Goal: Check status: Check status

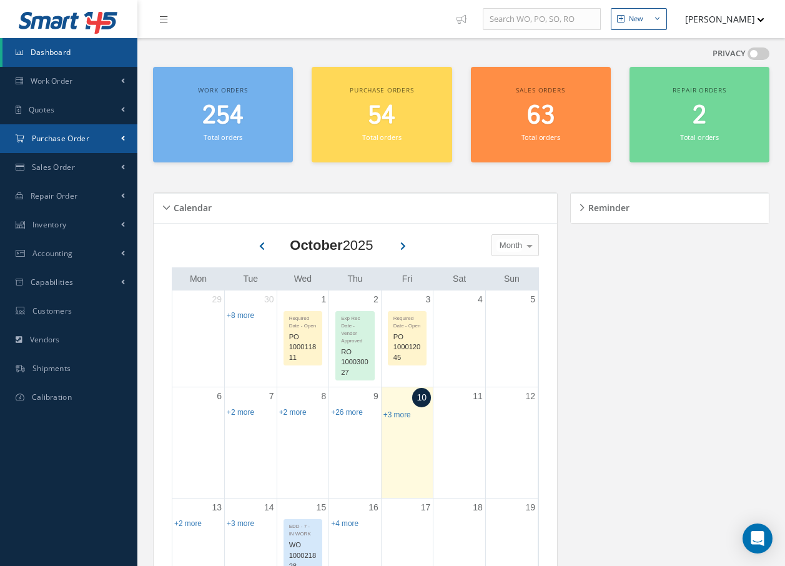
click at [77, 132] on link "Purchase Order" at bounding box center [68, 138] width 137 height 29
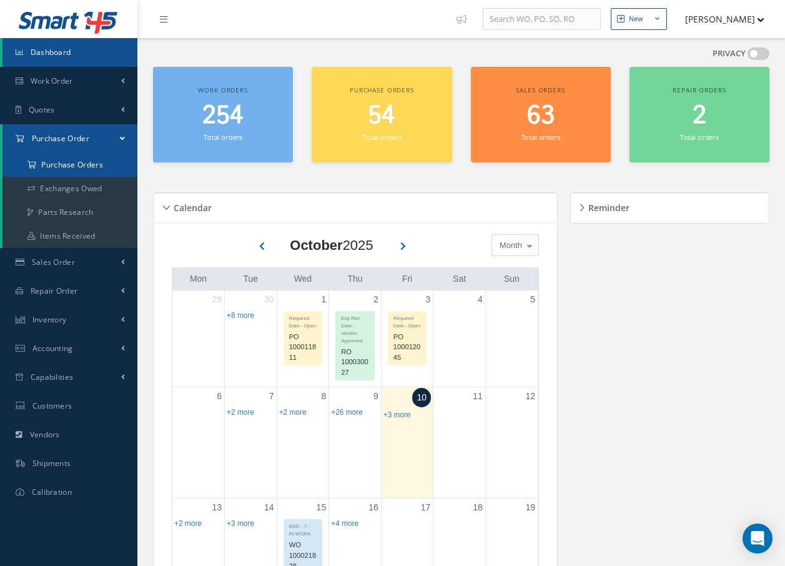
click at [81, 166] on a=1&status_id=2&status_id=3&status_id=5&collapsedFilters"] "Purchase Orders" at bounding box center [69, 165] width 135 height 24
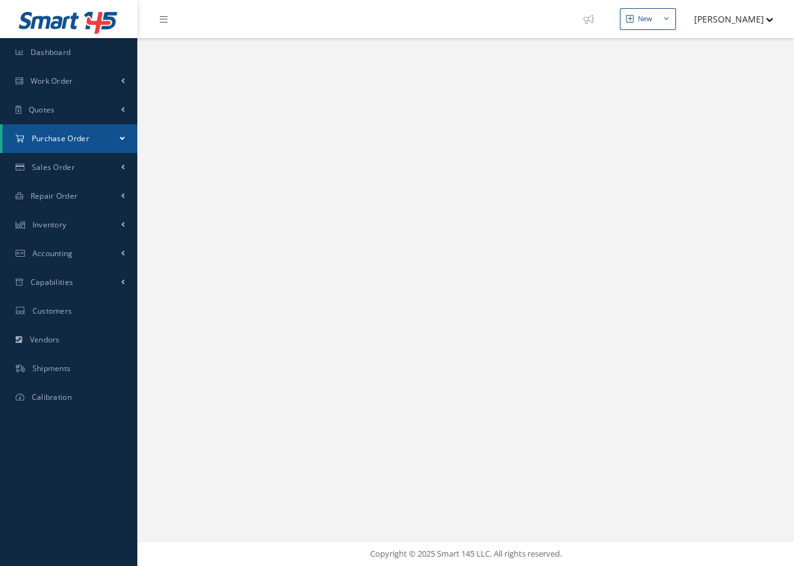
select select "25"
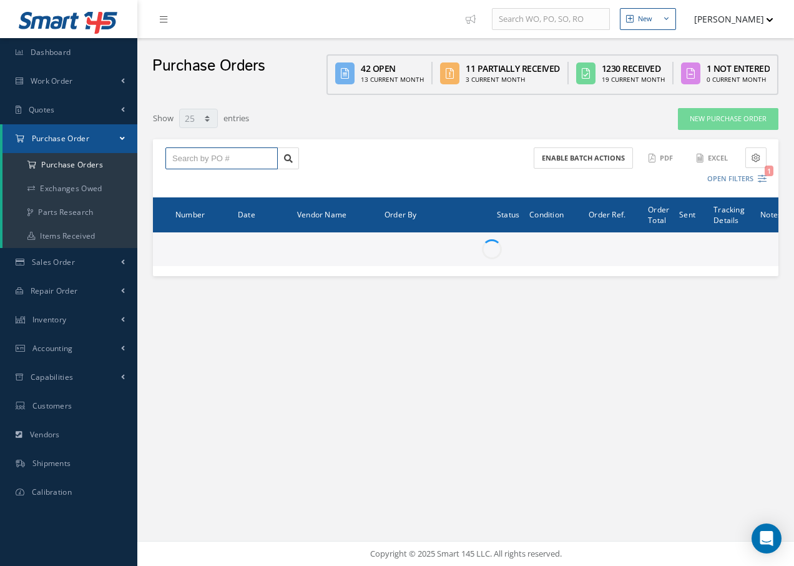
click at [245, 162] on input "text" at bounding box center [221, 158] width 112 height 22
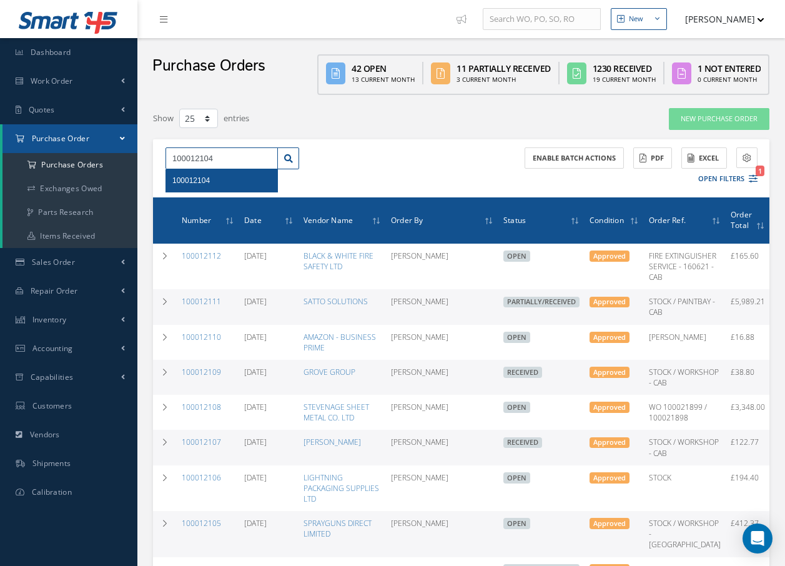
type input "100012104"
click at [234, 187] on div "100012104" at bounding box center [221, 180] width 111 height 22
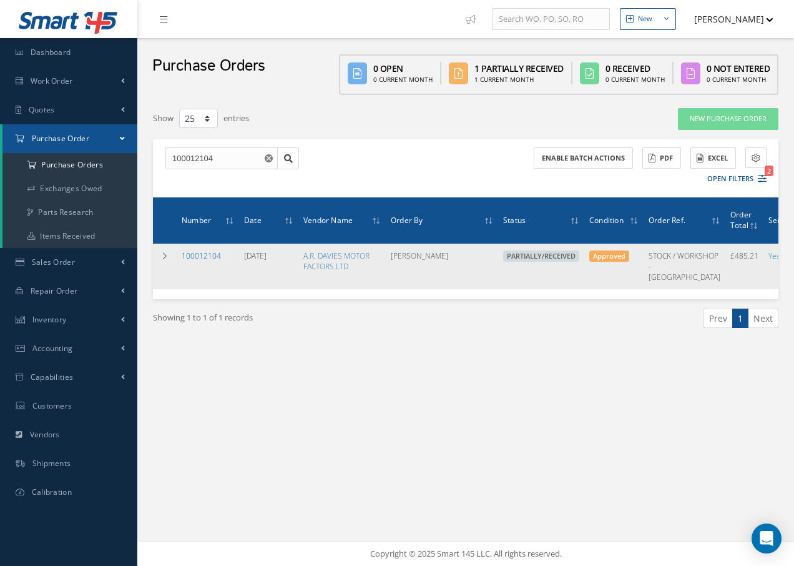
click at [195, 257] on link "100012104" at bounding box center [201, 255] width 39 height 11
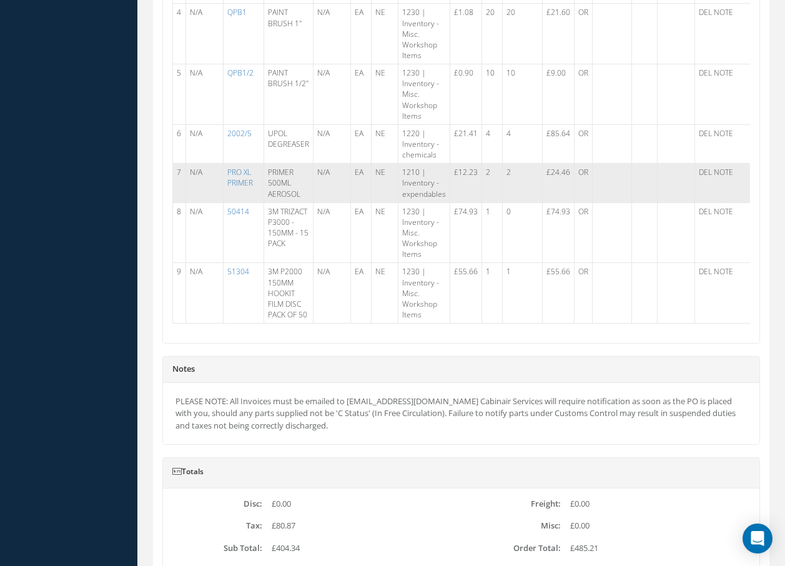
scroll to position [687, 0]
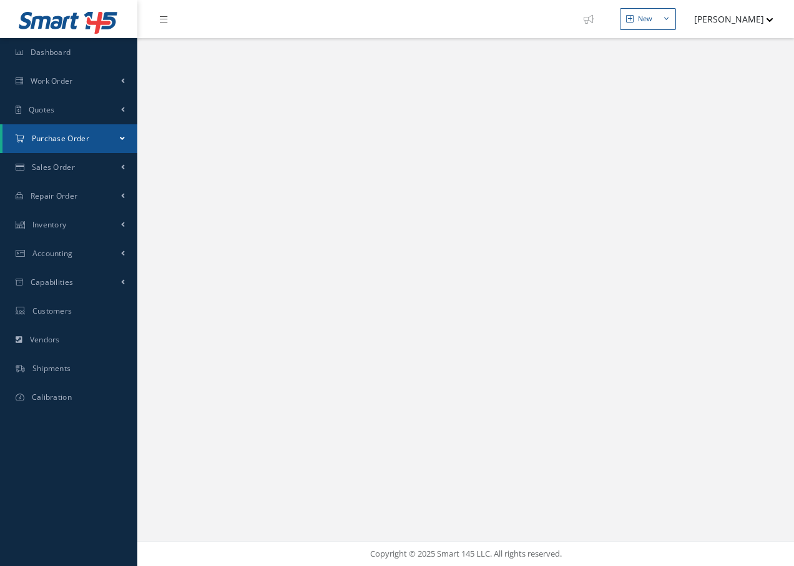
select select "25"
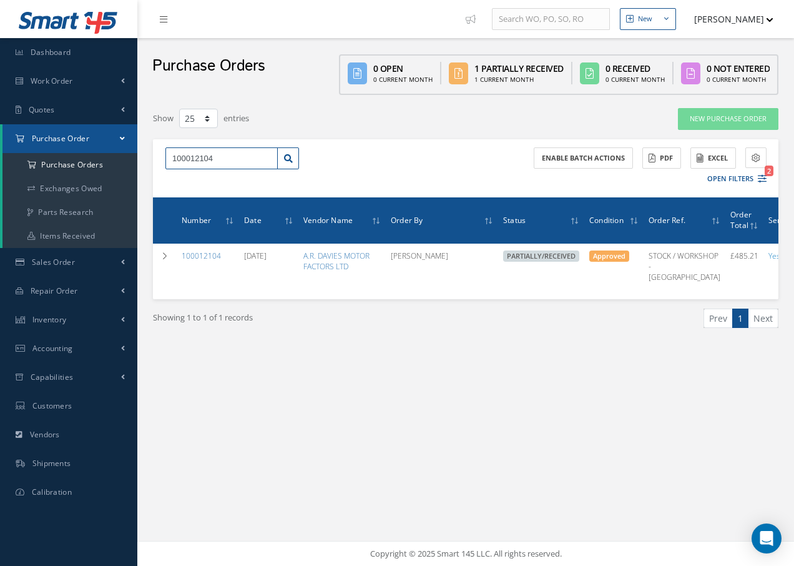
click at [234, 160] on input "100012104" at bounding box center [221, 158] width 112 height 22
type input "100012109"
click at [215, 176] on div "100012109" at bounding box center [221, 180] width 99 height 12
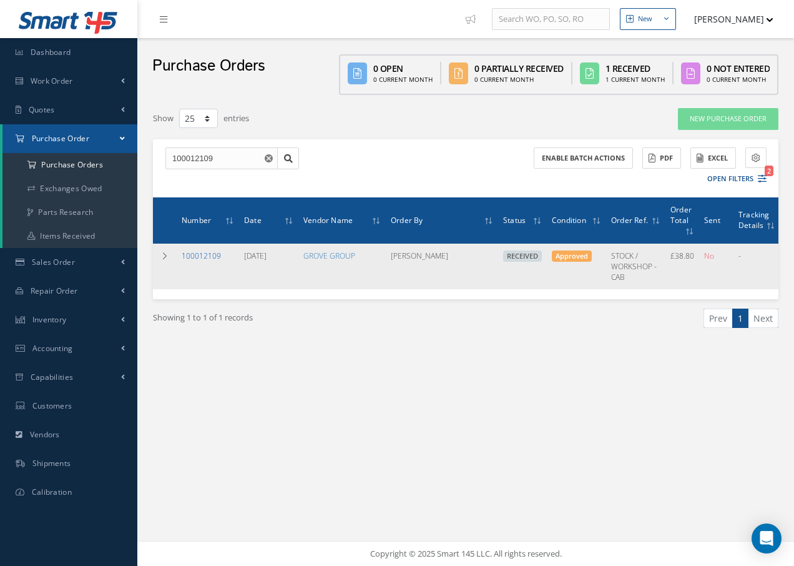
click at [196, 257] on link "100012109" at bounding box center [201, 255] width 39 height 11
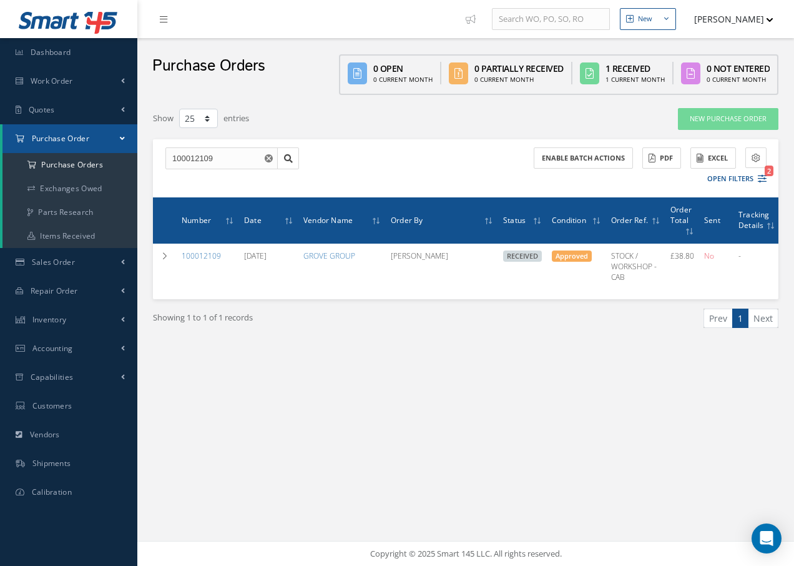
select select "25"
click at [49, 135] on span "Purchase Order" at bounding box center [60, 138] width 57 height 11
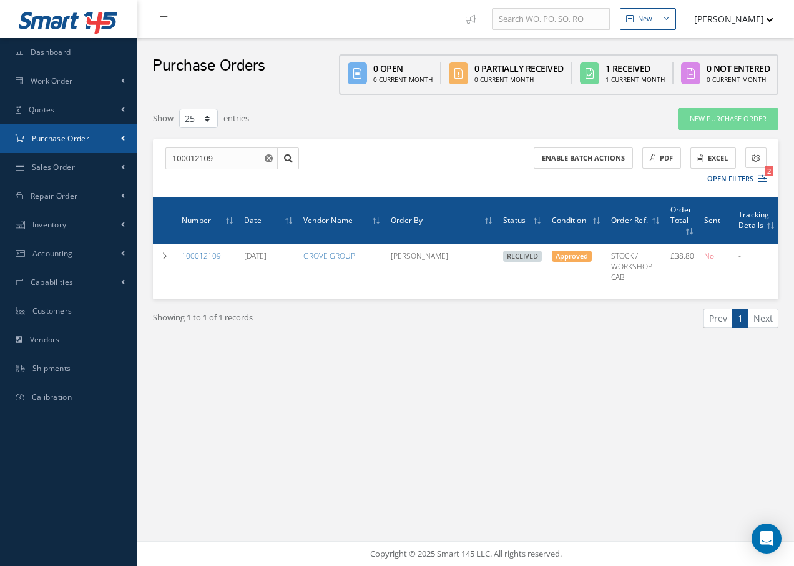
click at [51, 139] on span "Purchase Order" at bounding box center [60, 138] width 57 height 11
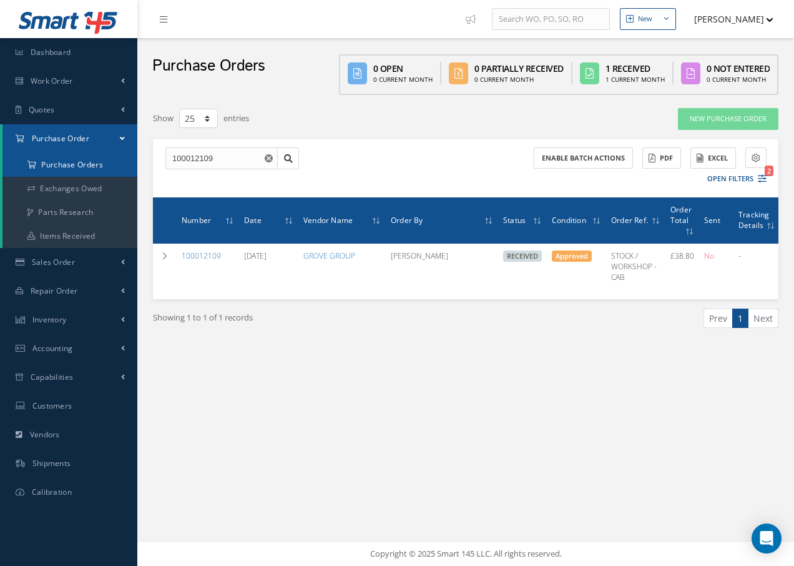
click at [56, 170] on a=1&status_id=2&status_id=3&status_id=5&collapsedFilters"] "Purchase Orders" at bounding box center [69, 165] width 135 height 24
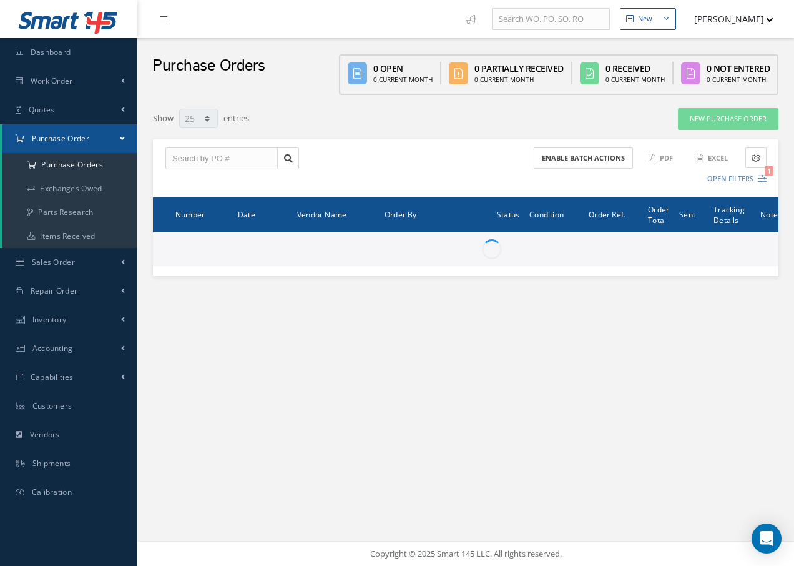
select select "25"
